Goal: Task Accomplishment & Management: Use online tool/utility

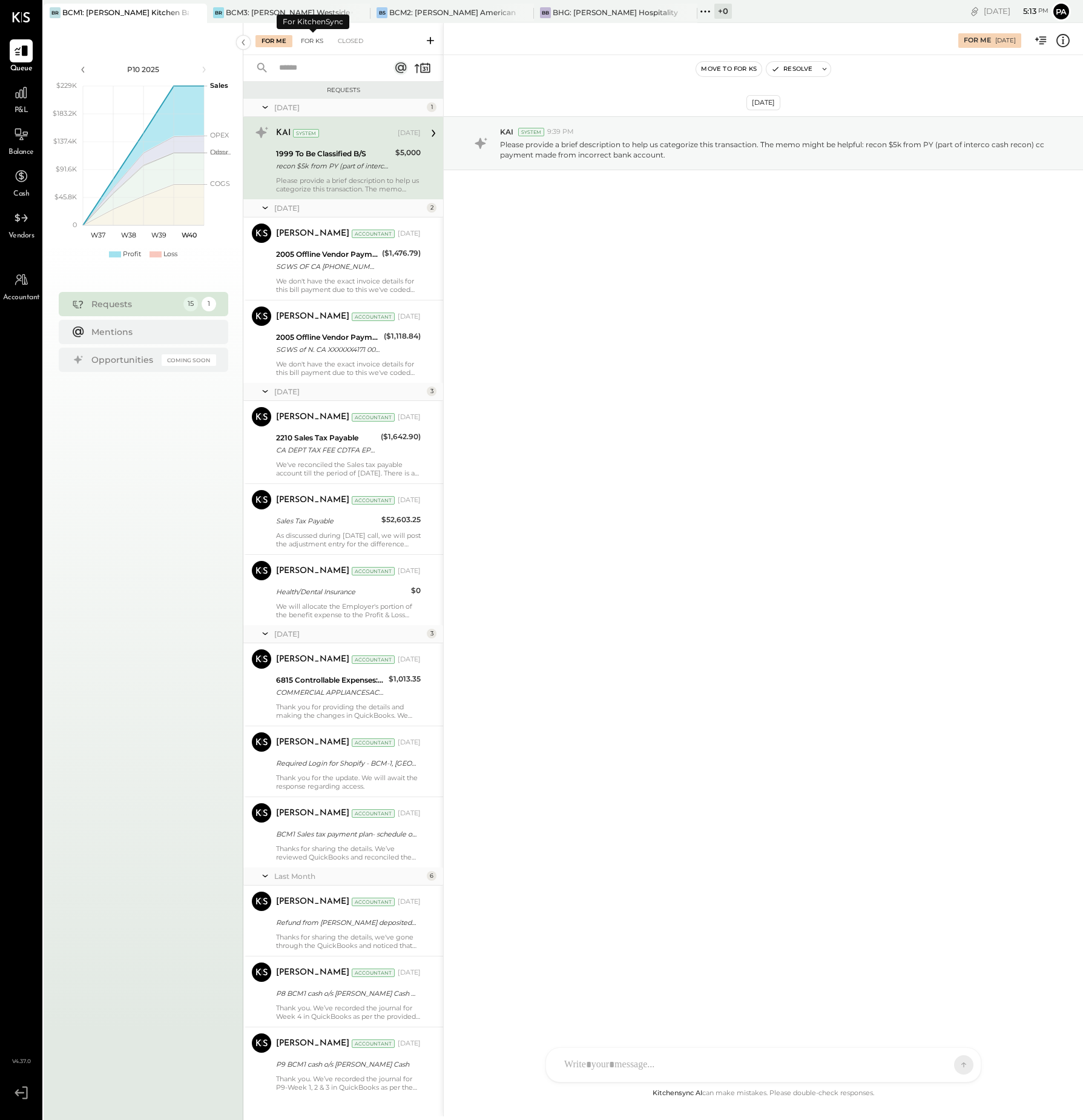
click at [316, 40] on div "For KS" at bounding box center [312, 41] width 34 height 12
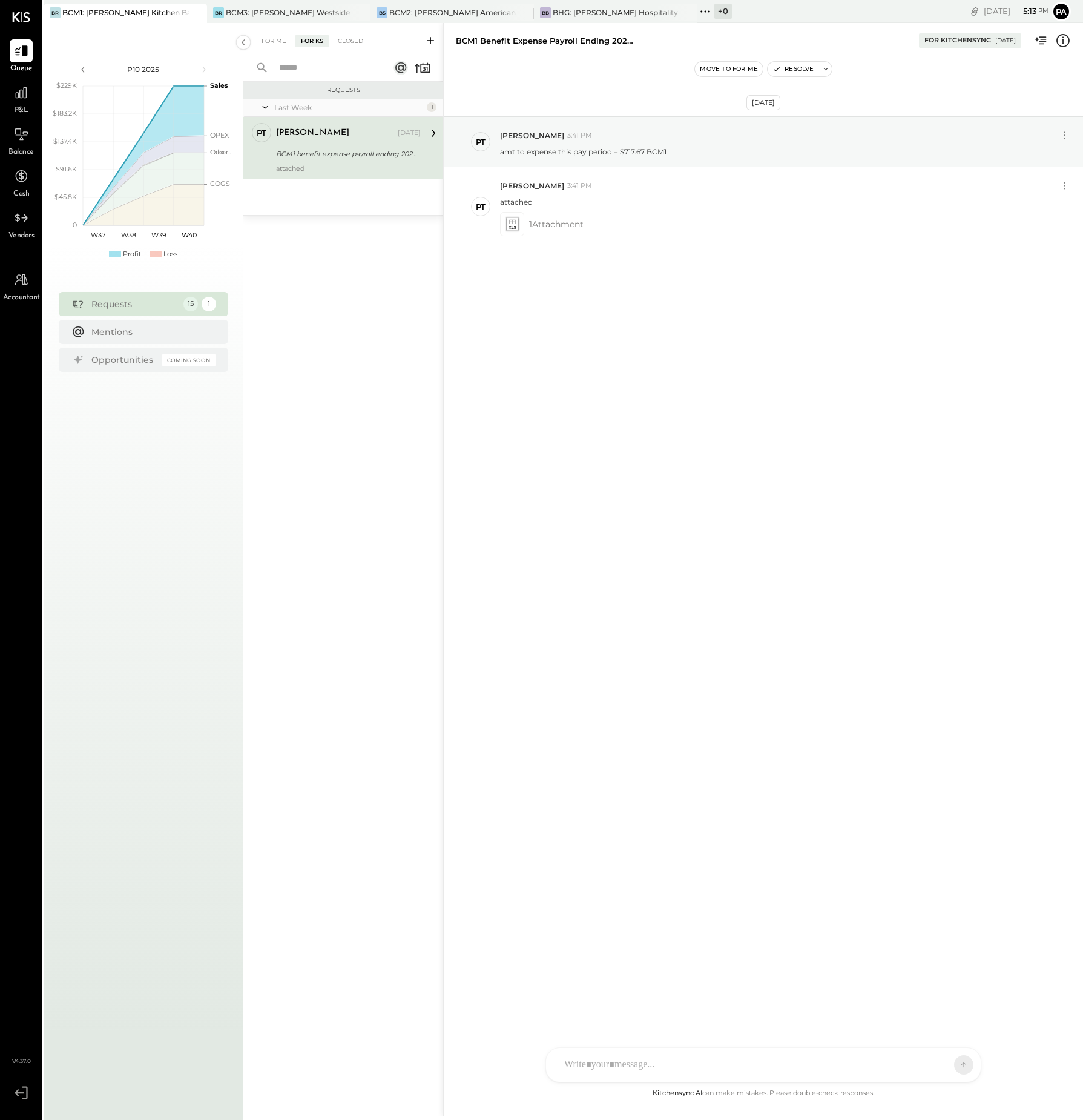
click at [427, 38] on icon at bounding box center [430, 40] width 12 height 12
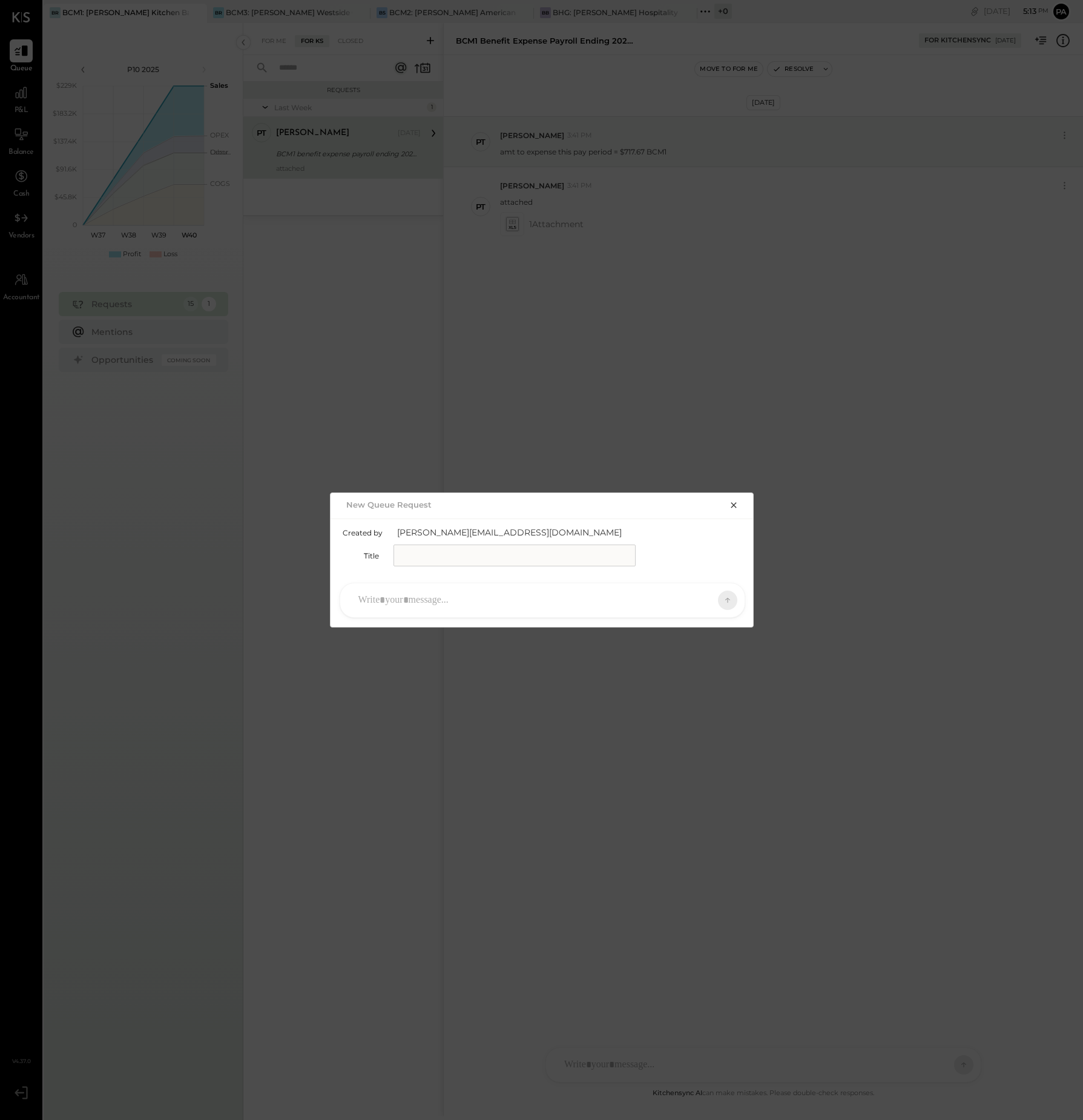
click at [736, 502] on icon "button" at bounding box center [733, 505] width 6 height 6
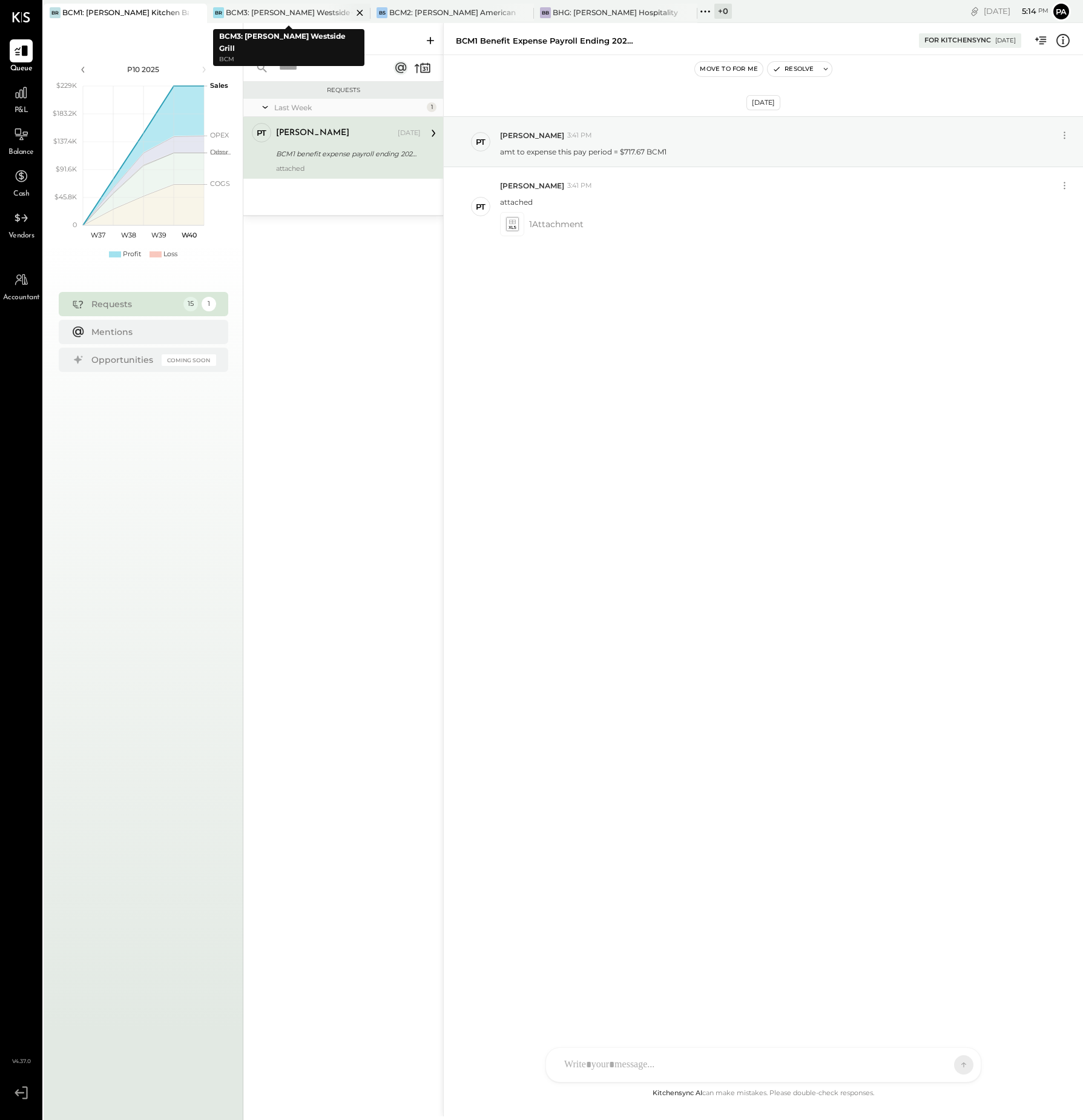
click at [326, 8] on div "BCM3: [PERSON_NAME] Westside Grill" at bounding box center [289, 12] width 127 height 10
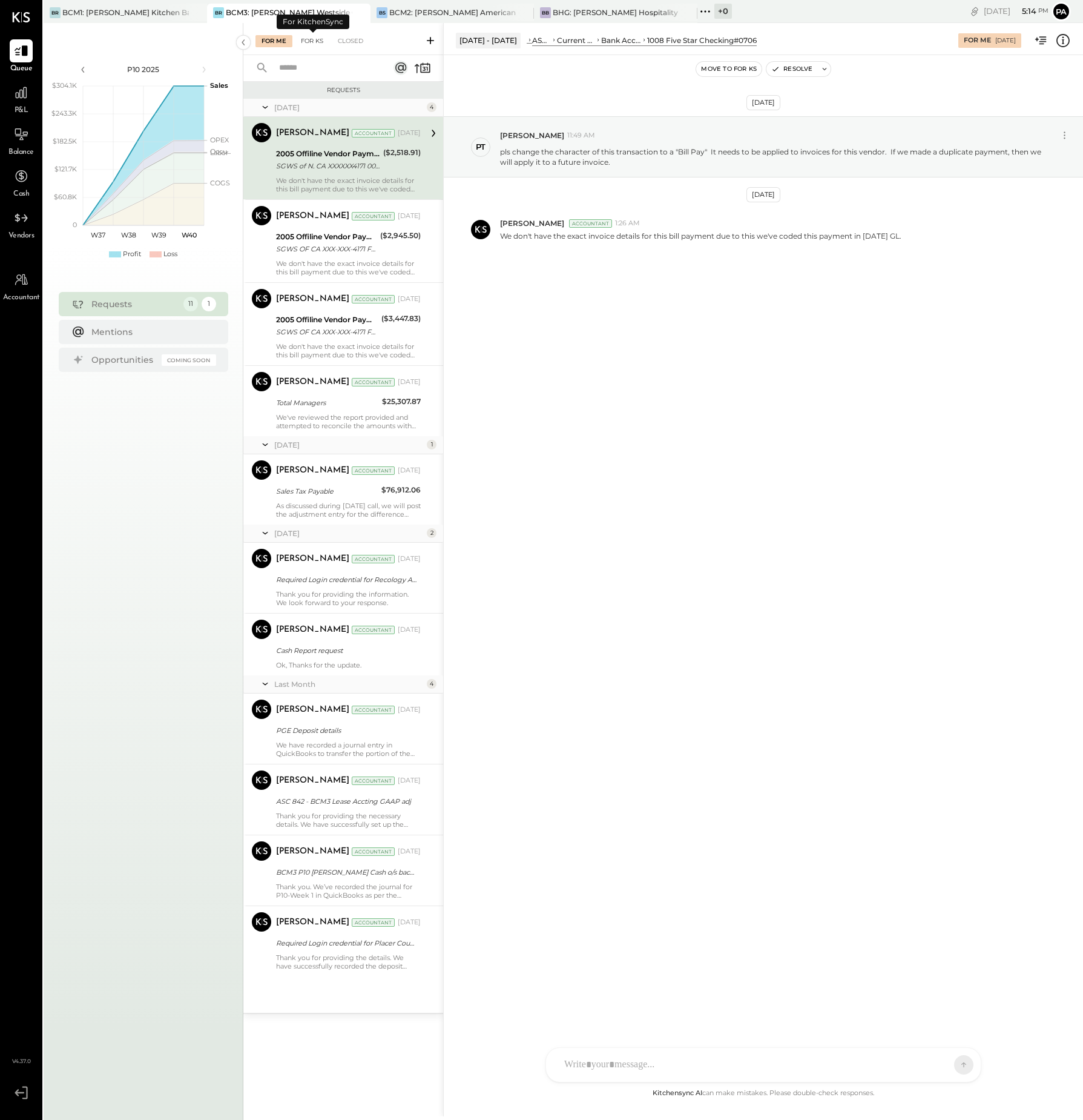
click at [316, 39] on div "For KS" at bounding box center [312, 41] width 34 height 12
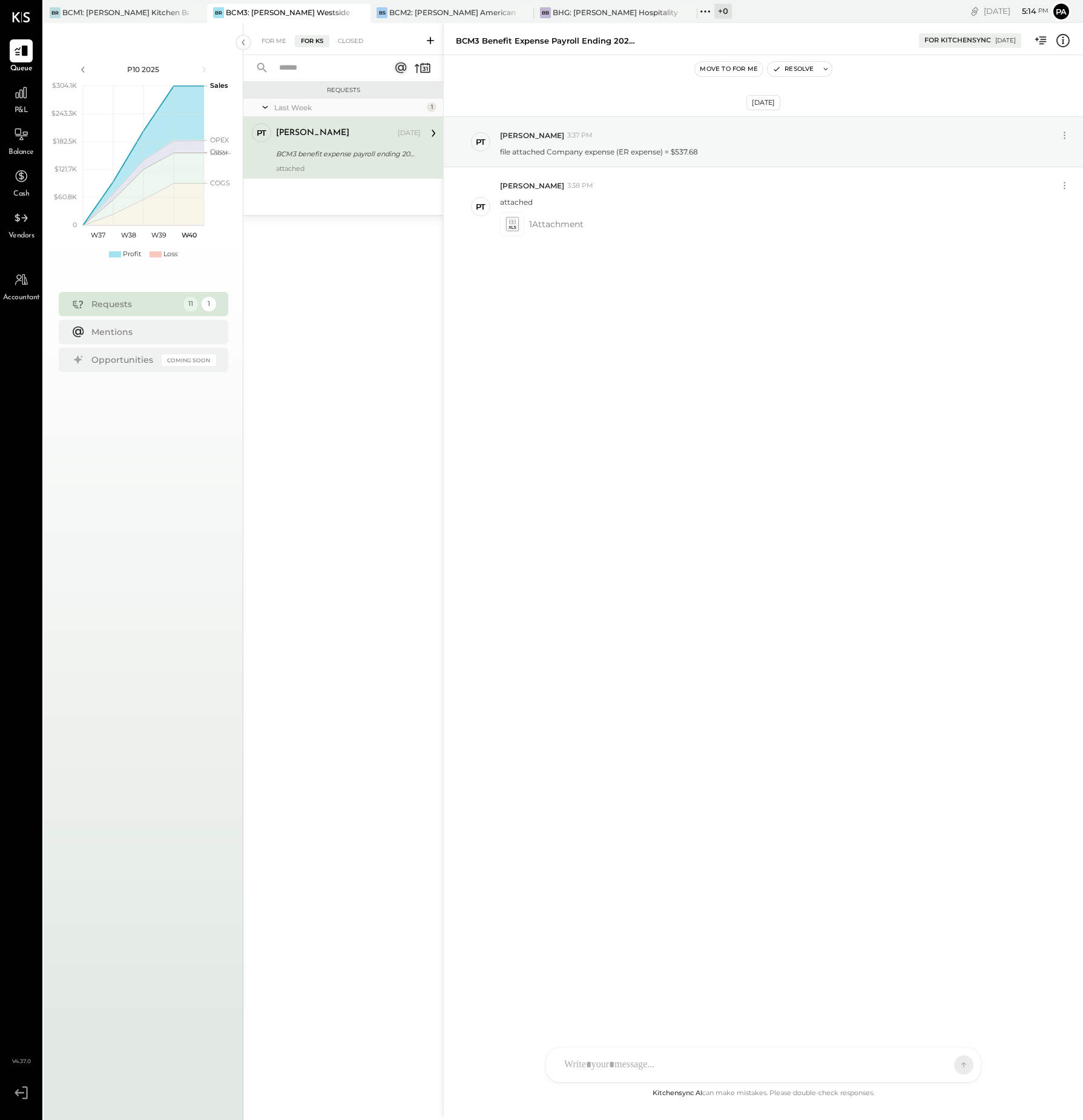
click at [430, 39] on icon at bounding box center [430, 40] width 12 height 12
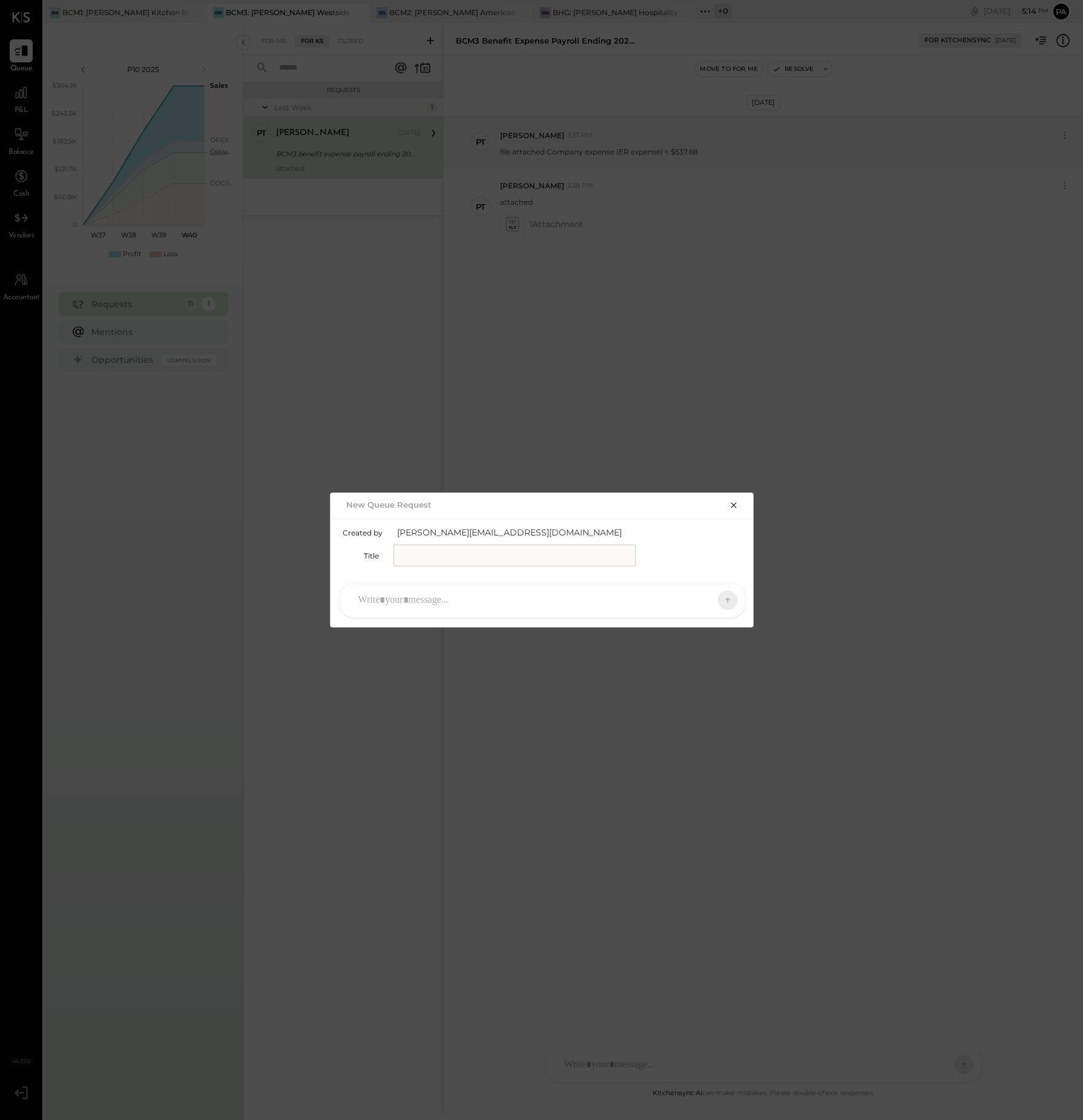
click at [455, 556] on input "text" at bounding box center [514, 555] width 242 height 22
type input "**********"
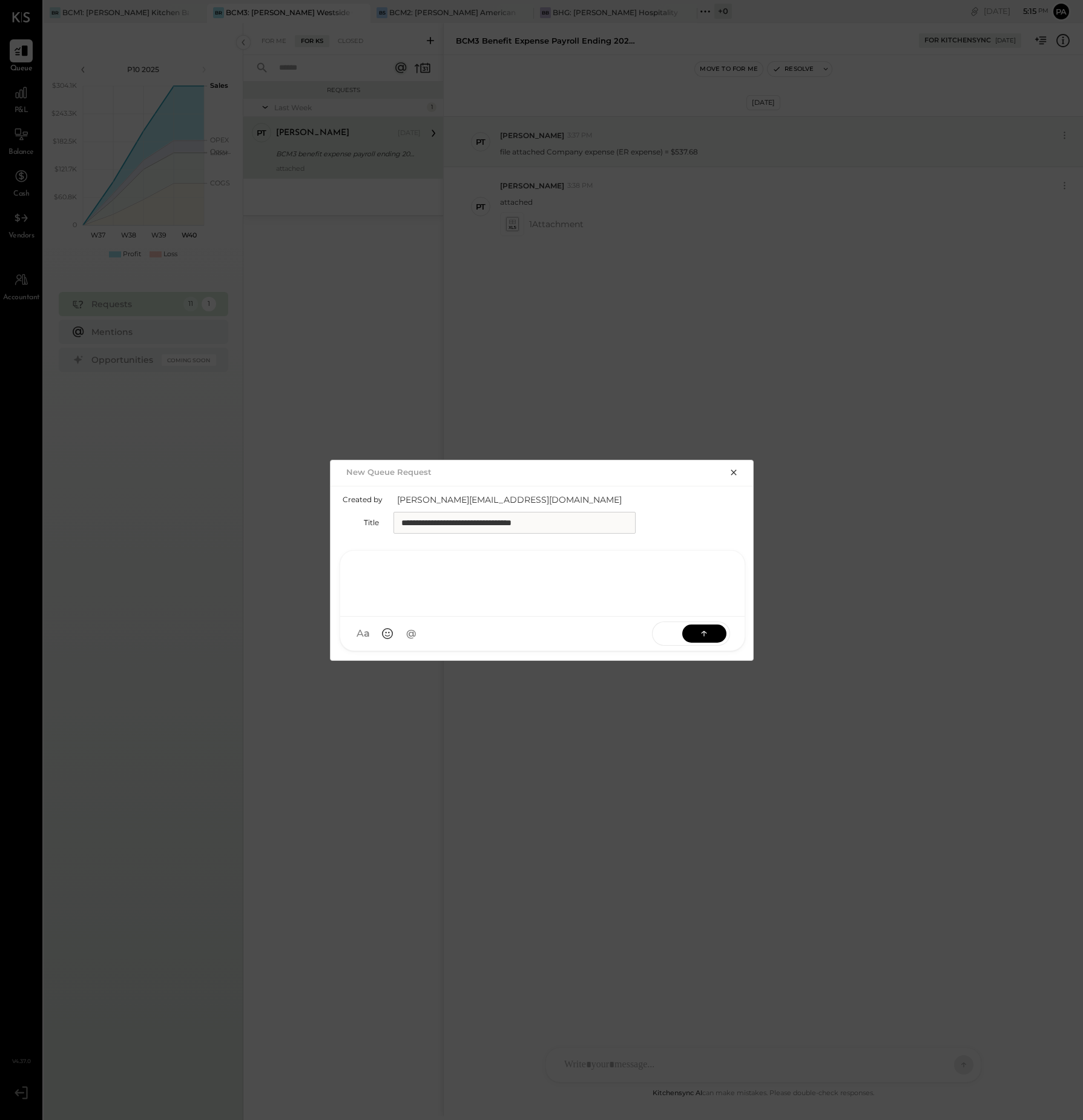
click at [470, 597] on div at bounding box center [542, 582] width 380 height 48
click at [466, 572] on div "**********" at bounding box center [542, 582] width 380 height 48
click at [705, 634] on icon at bounding box center [704, 633] width 1 height 5
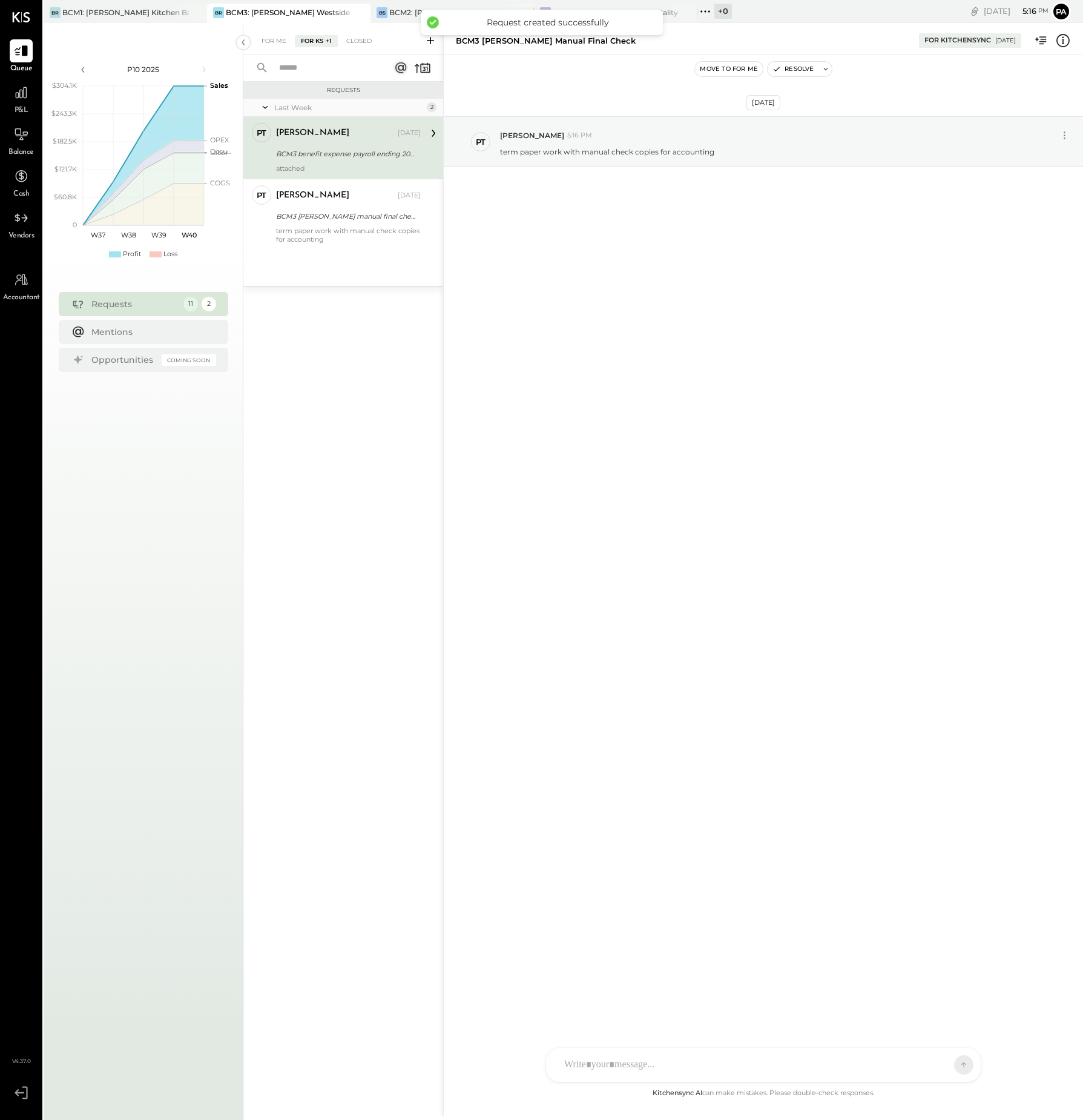
click at [927, 1062] on div at bounding box center [752, 1064] width 389 height 26
click at [594, 1061] on icon at bounding box center [594, 1065] width 13 height 13
click at [942, 1063] on icon at bounding box center [940, 1064] width 12 height 12
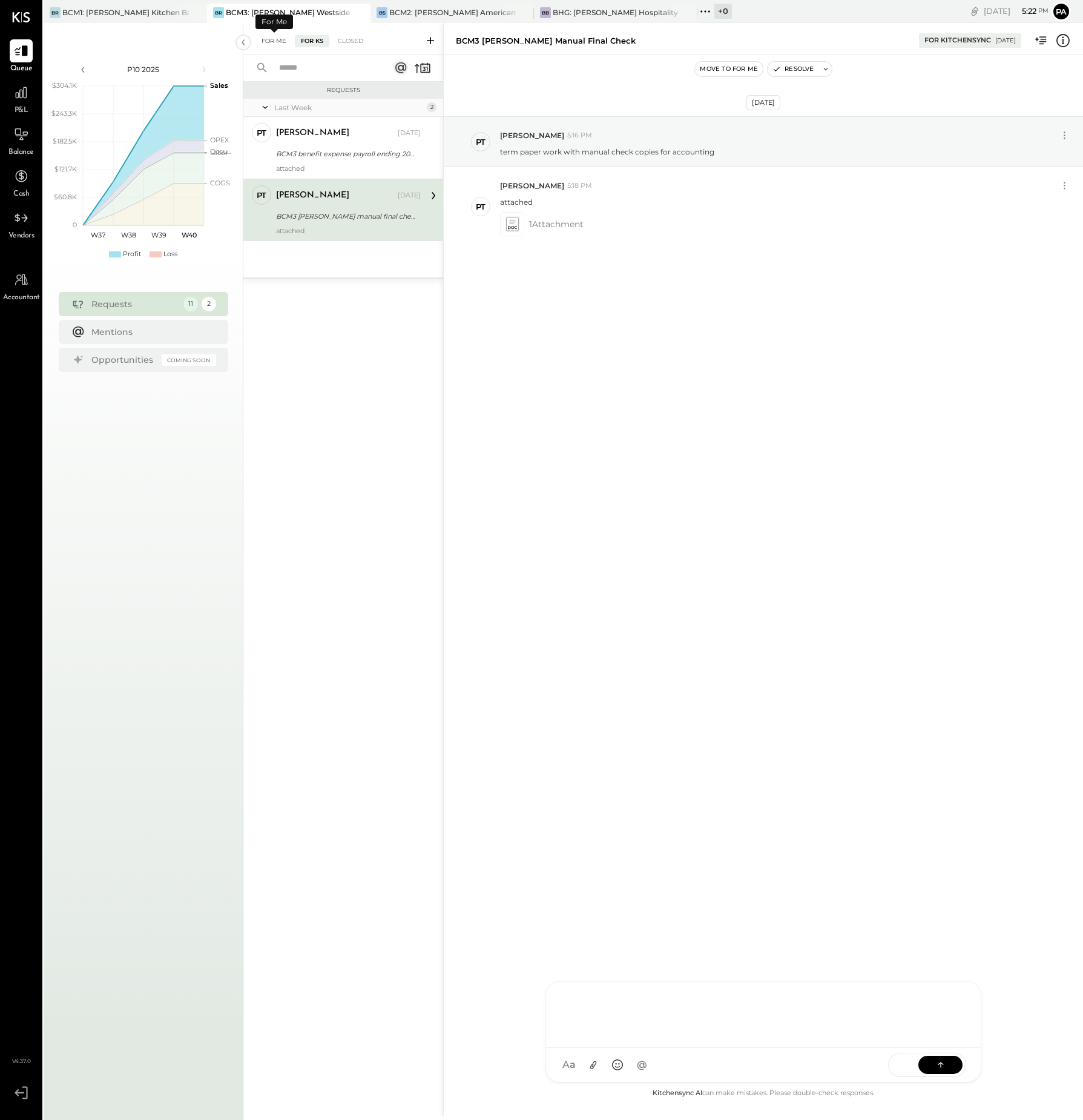
click at [277, 40] on div "For Me" at bounding box center [274, 41] width 37 height 12
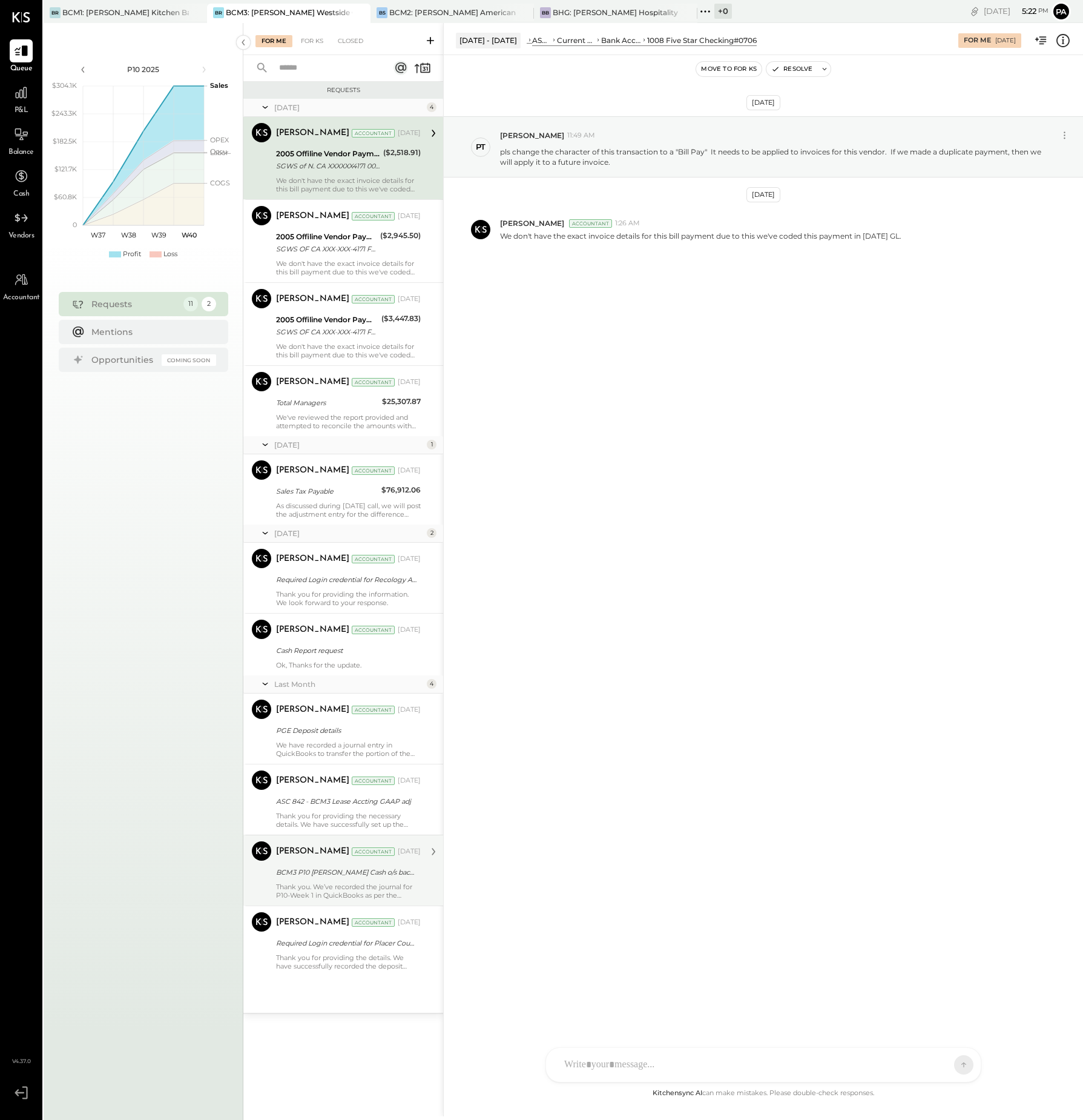
click at [389, 882] on div "Thank you. We’ve recorded the journal for P10-Week 1 in QuickBooks as per the p…" at bounding box center [348, 890] width 145 height 17
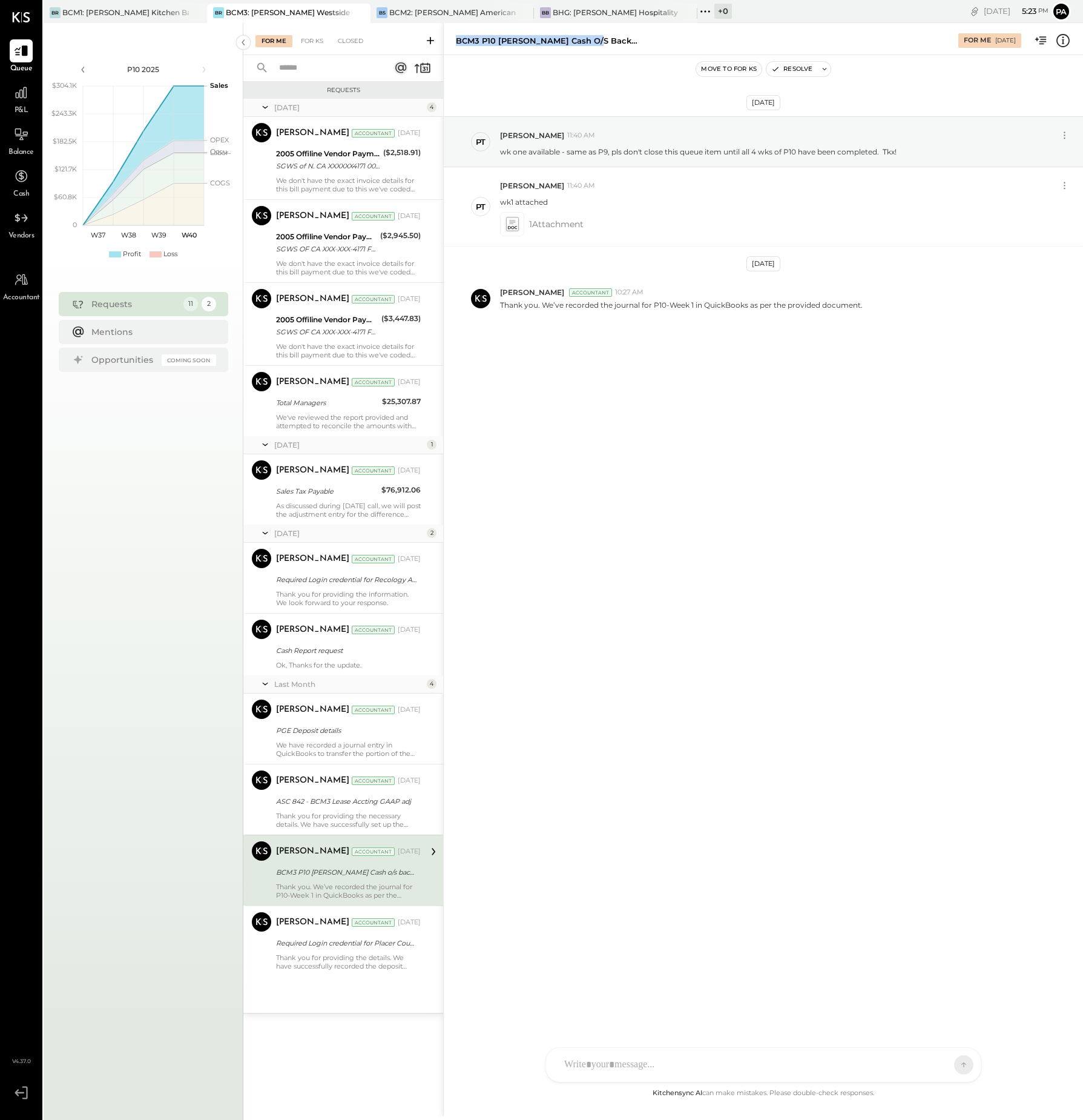
drag, startPoint x: 614, startPoint y: 42, endPoint x: 454, endPoint y: 48, distance: 160.1
click at [454, 48] on div "BCM3 P10 [PERSON_NAME] Cash o/s backup For Me [DATE]" at bounding box center [763, 38] width 639 height 24
copy div "BCM3 P10 [PERSON_NAME] Cash o/s backup"
click at [308, 41] on div "For KS" at bounding box center [312, 41] width 34 height 12
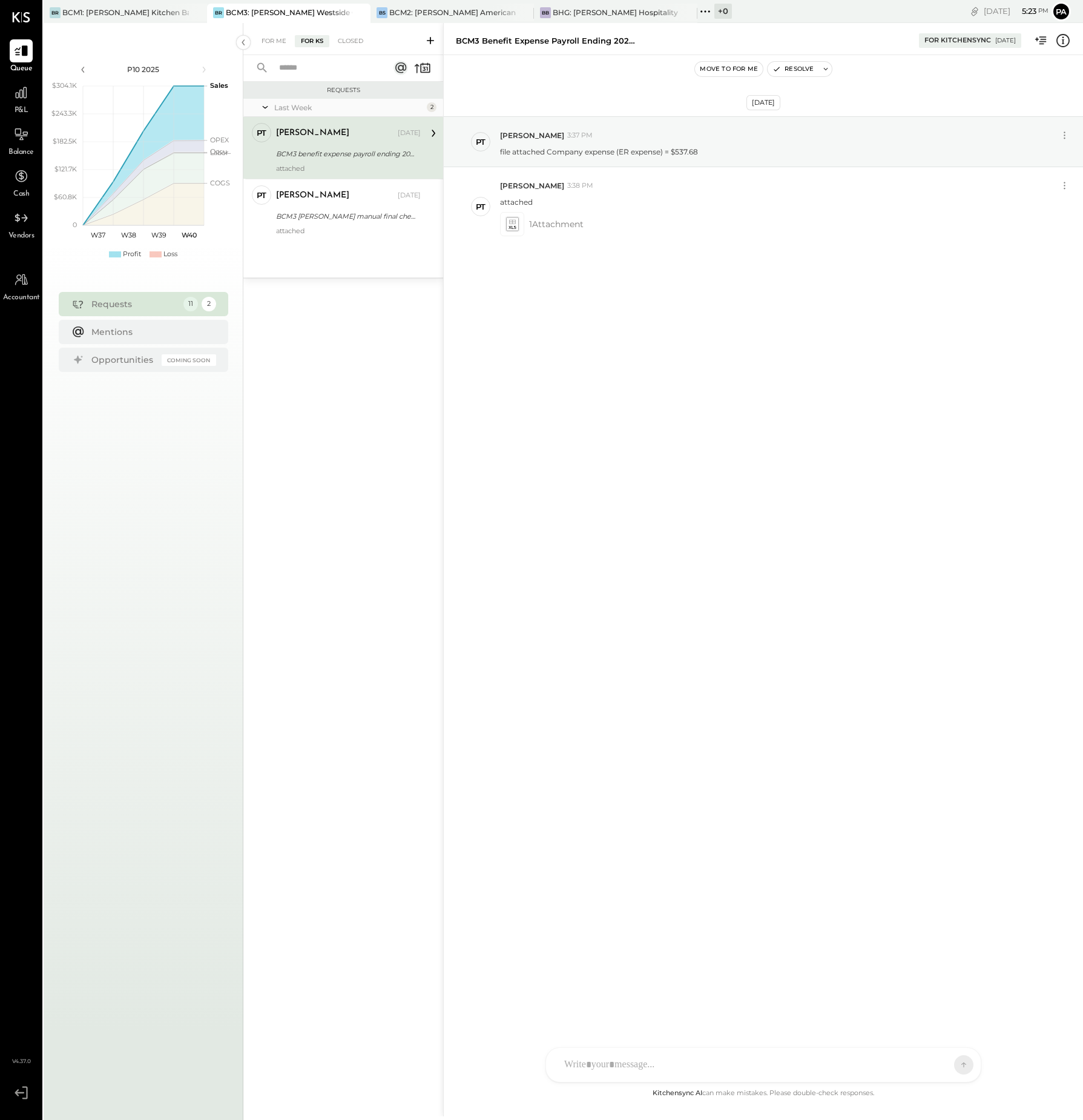
click at [427, 38] on icon at bounding box center [430, 40] width 12 height 12
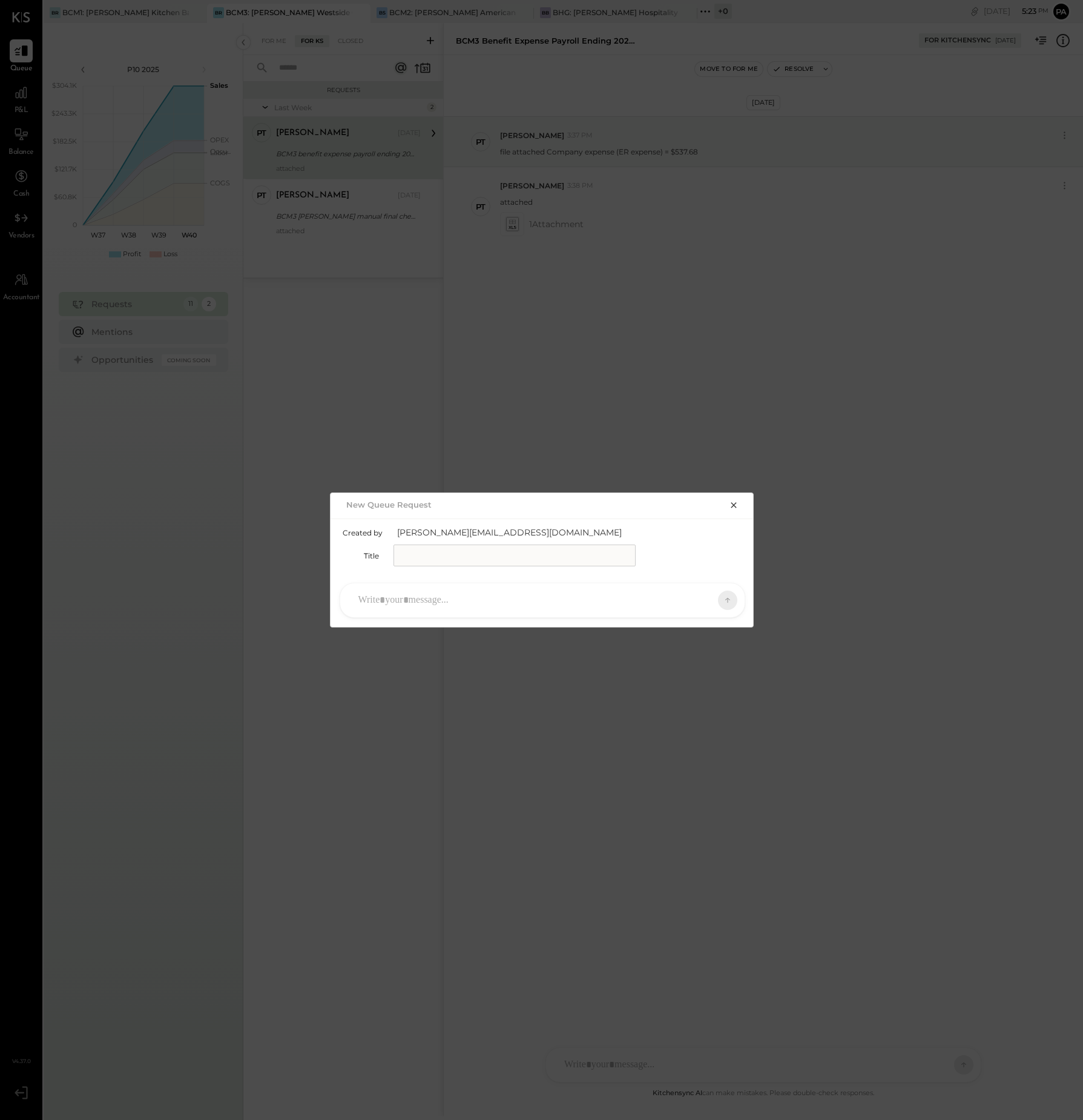
click at [455, 552] on input "text" at bounding box center [514, 555] width 242 height 22
paste input "**********"
click at [440, 556] on input "**********" at bounding box center [514, 555] width 242 height 22
type input "**********"
drag, startPoint x: 538, startPoint y: 554, endPoint x: 384, endPoint y: 558, distance: 154.1
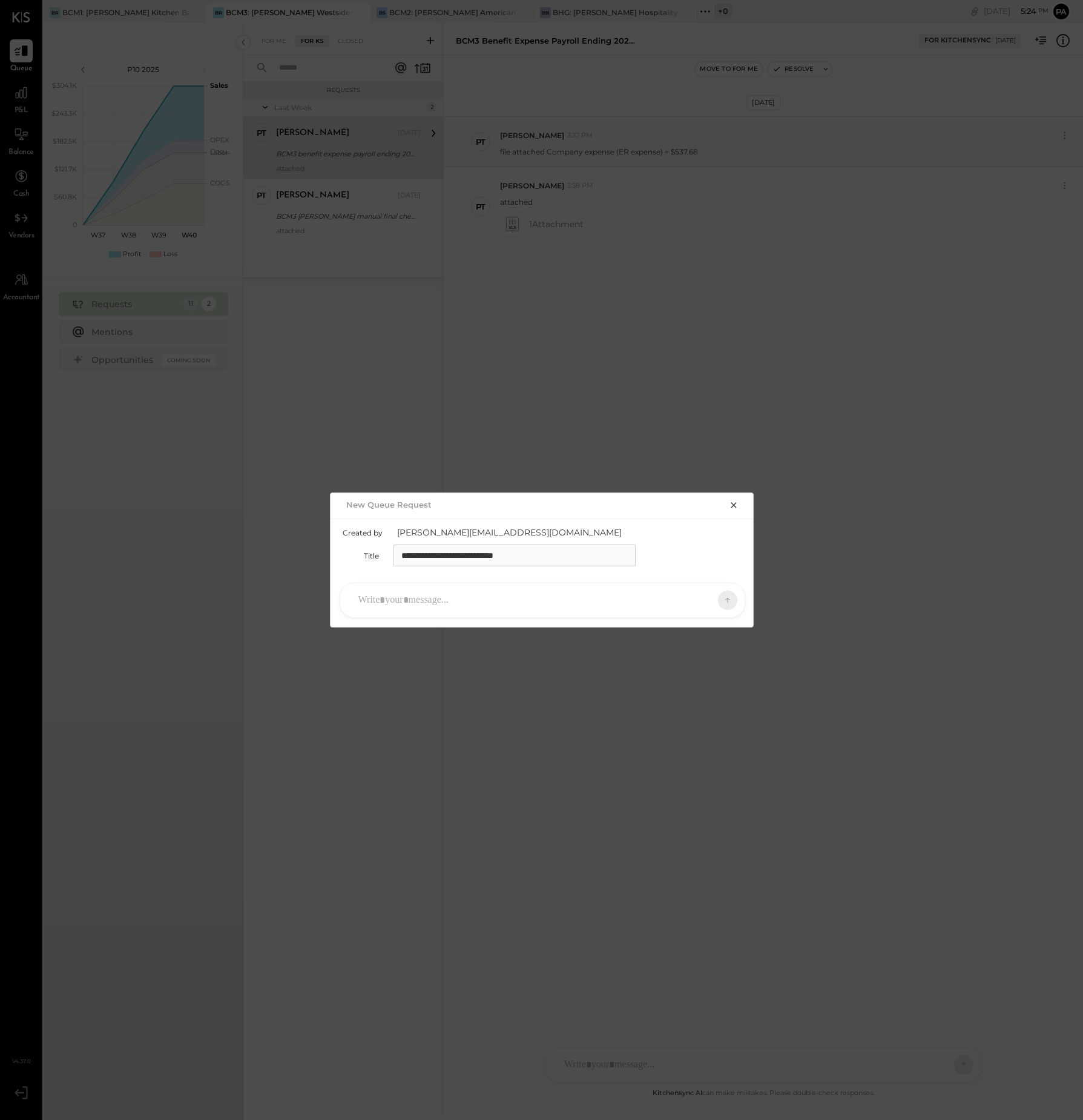
click at [384, 559] on div "**********" at bounding box center [542, 555] width 400 height 22
click at [734, 502] on icon "button" at bounding box center [734, 505] width 10 height 10
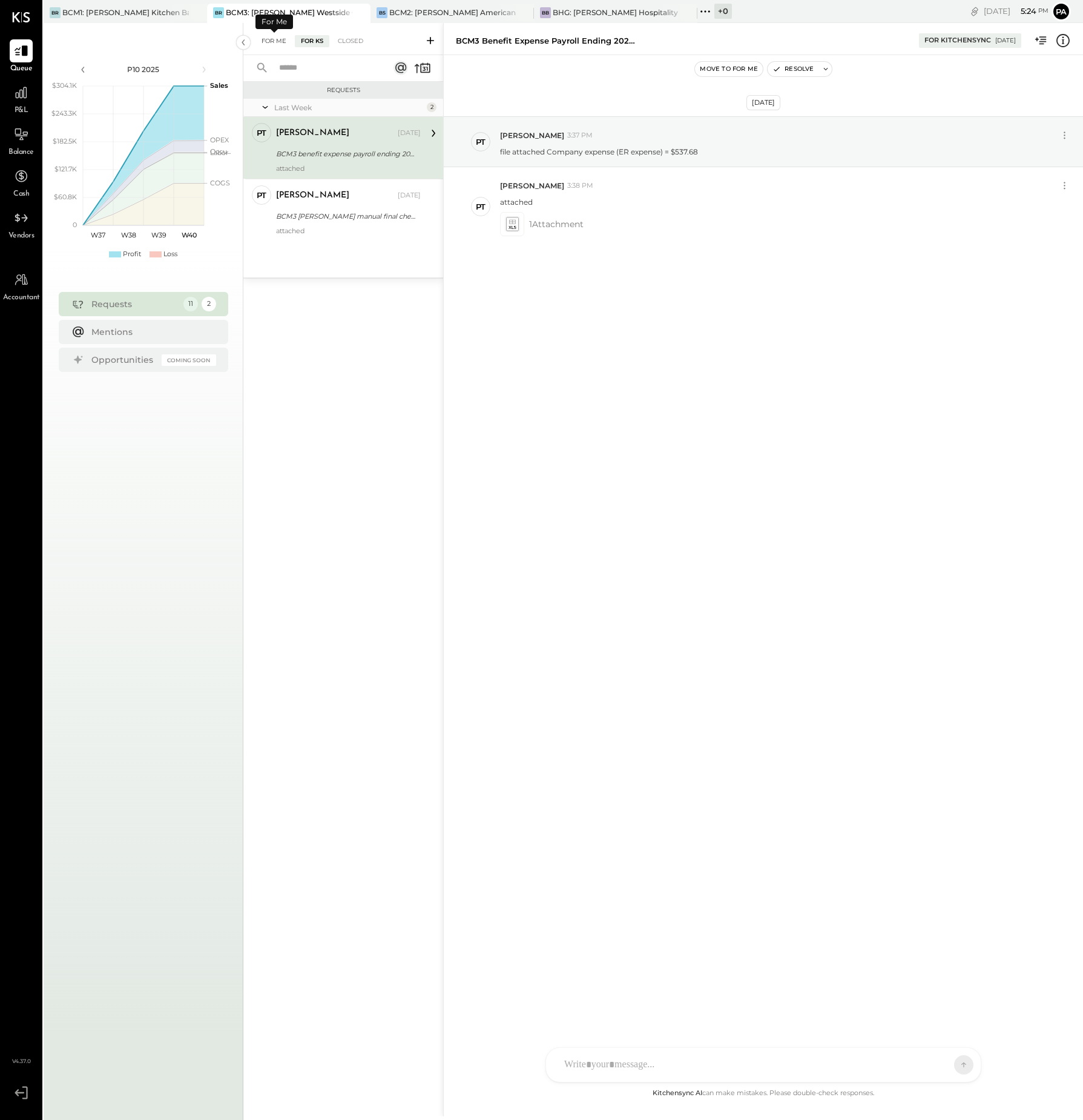
click at [279, 41] on div "For Me" at bounding box center [274, 41] width 37 height 12
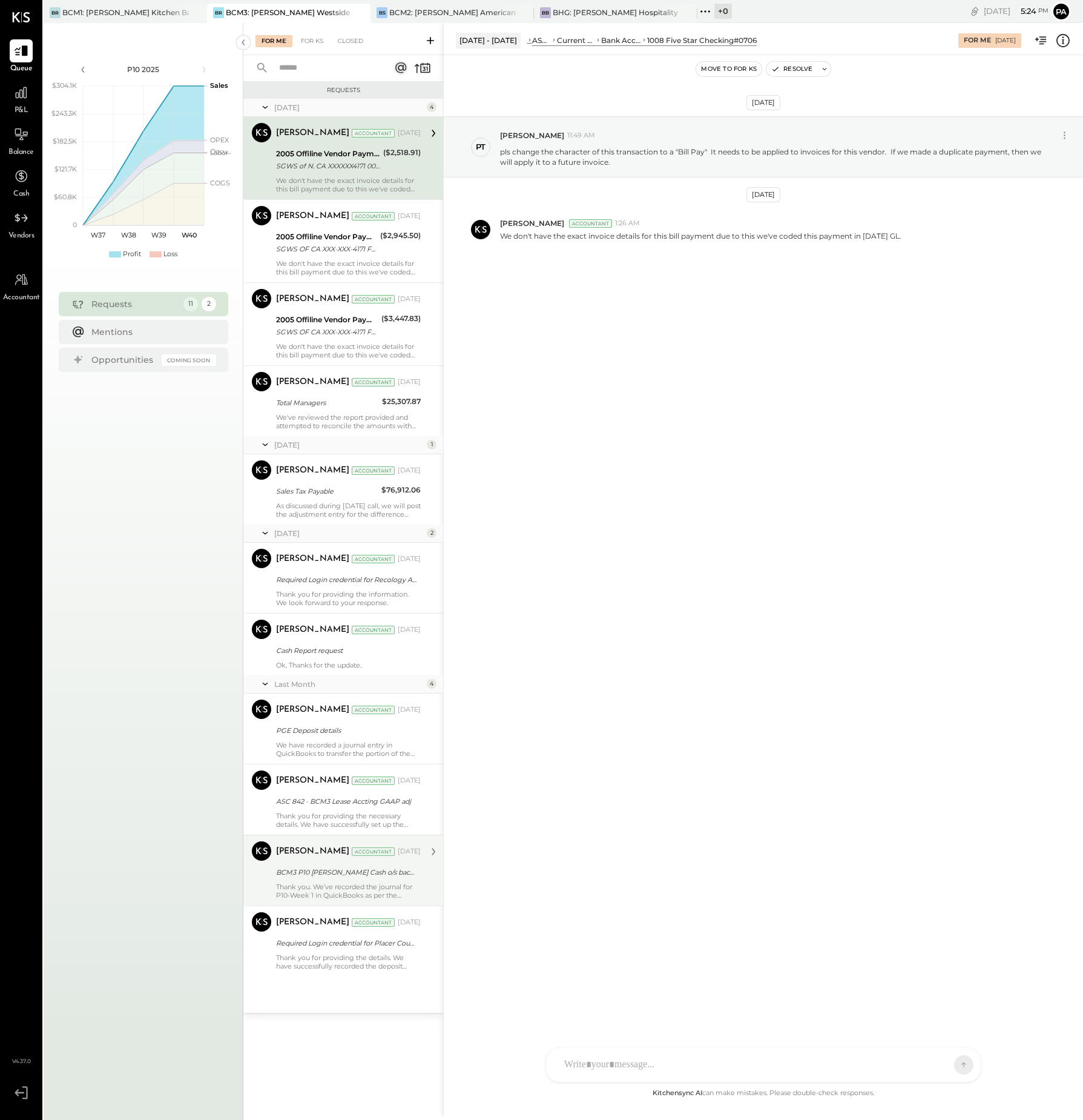
click at [326, 885] on div "Thank you. We’ve recorded the journal for P10-Week 1 in QuickBooks as per the p…" at bounding box center [348, 890] width 145 height 17
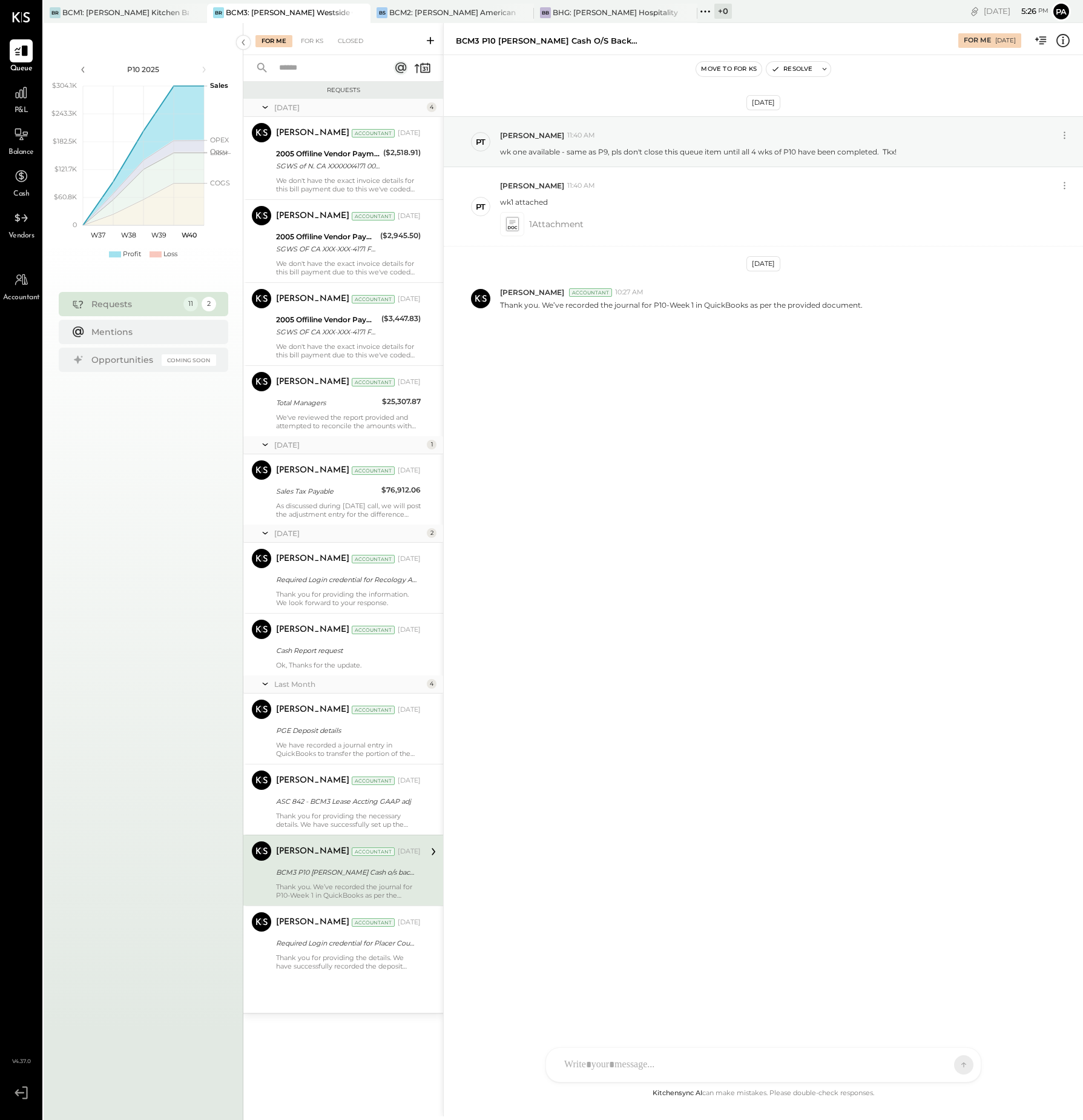
click at [680, 1061] on div at bounding box center [752, 1064] width 389 height 26
click at [596, 1066] on icon at bounding box center [594, 1065] width 13 height 13
click at [936, 1062] on icon at bounding box center [940, 1064] width 12 height 12
